Goal: Information Seeking & Learning: Learn about a topic

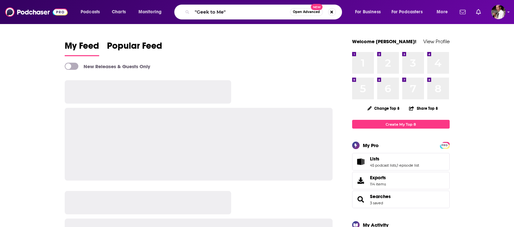
type input ""Geek to Me""
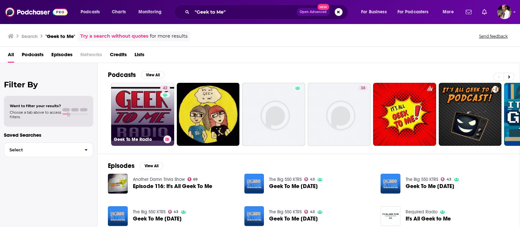
click at [152, 117] on link "42 Geek To Me Radio" at bounding box center [142, 114] width 63 height 63
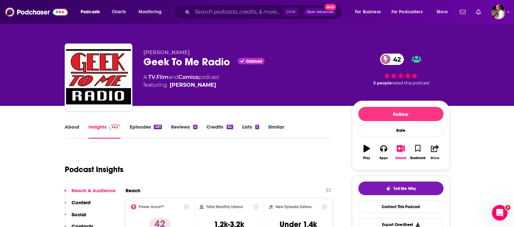
click at [436, 150] on icon "button" at bounding box center [435, 148] width 8 height 7
click at [488, 183] on icon "Show Share dropdown" at bounding box center [490, 181] width 13 height 5
